Goal: Navigation & Orientation: Find specific page/section

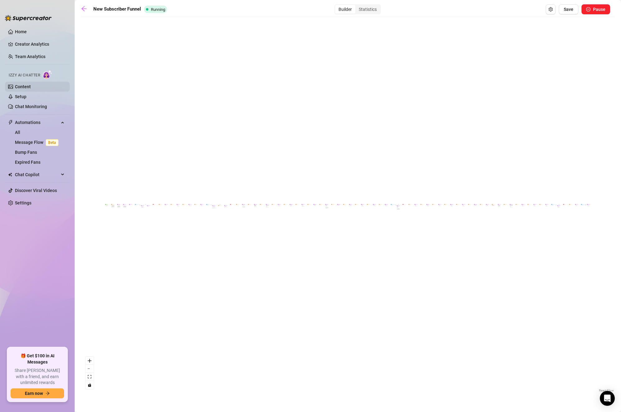
click at [26, 85] on link "Content" at bounding box center [23, 86] width 16 height 5
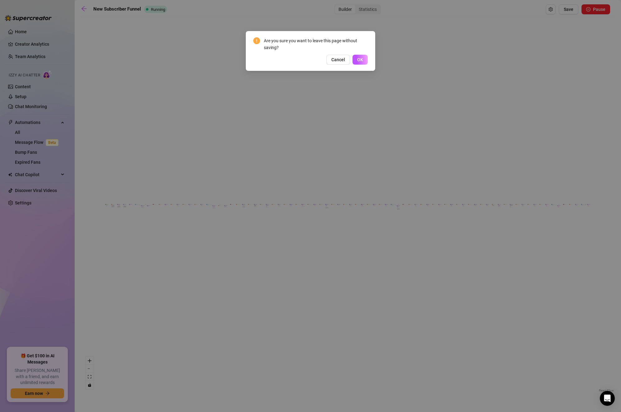
click at [366, 58] on button "OK" at bounding box center [359, 60] width 15 height 10
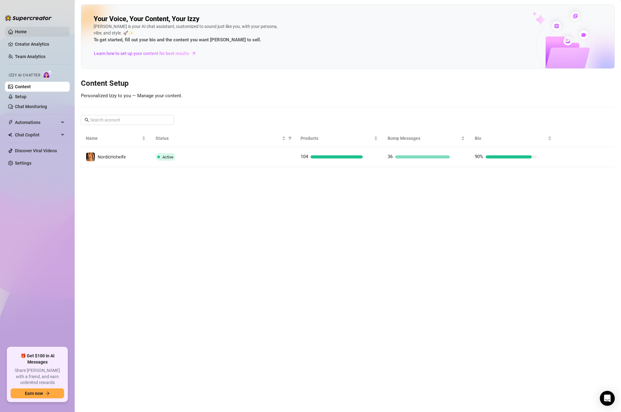
click at [27, 31] on link "Home" at bounding box center [21, 31] width 12 height 5
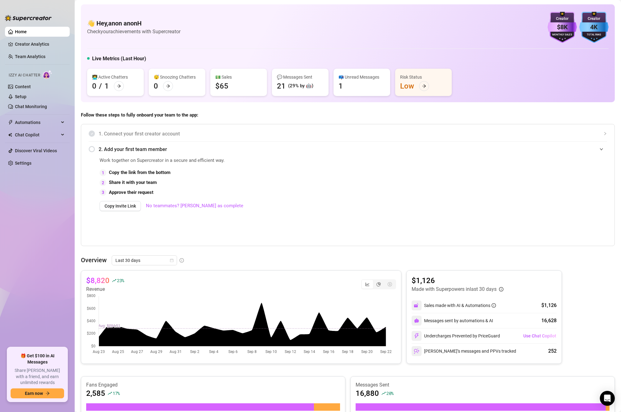
scroll to position [62, 0]
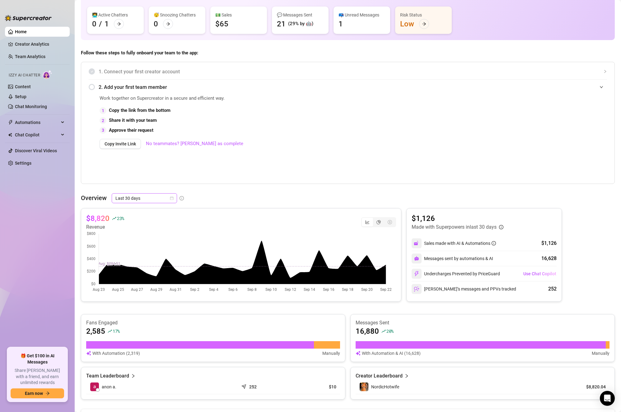
click at [155, 199] on span "Last 30 days" at bounding box center [144, 198] width 58 height 9
click at [173, 195] on span "Last 30 days" at bounding box center [144, 198] width 58 height 9
click at [174, 196] on div "Last 30 days" at bounding box center [144, 198] width 65 height 10
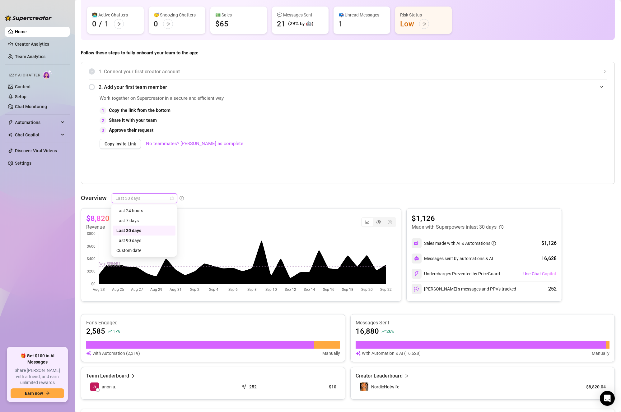
click at [174, 196] on div "Last 30 days" at bounding box center [144, 198] width 65 height 10
click at [218, 183] on div "1. Connect your first creator account 2. Add your first team member Work togeth…" at bounding box center [348, 123] width 534 height 122
drag, startPoint x: 262, startPoint y: 149, endPoint x: 164, endPoint y: 85, distance: 116.8
click at [163, 86] on span "2. Add your first team member" at bounding box center [353, 87] width 508 height 8
